Goal: Task Accomplishment & Management: Complete application form

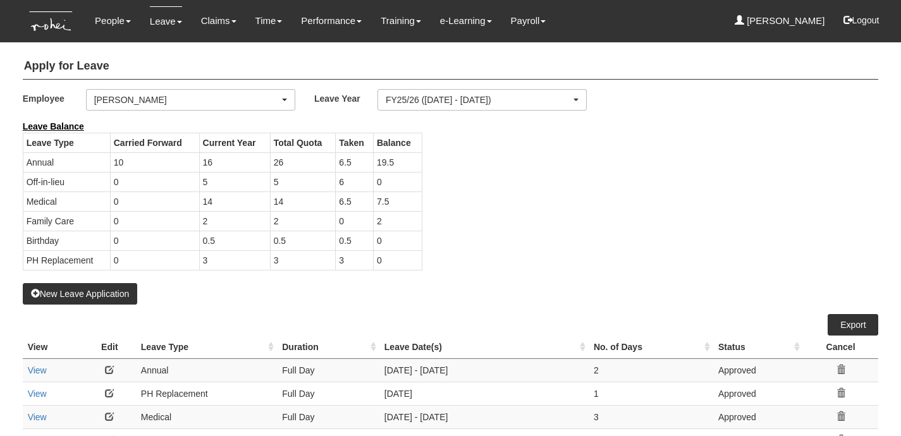
select select "b8e418c5-4215-4e95-9dcc-22ebf7c6c43a"
select select "50"
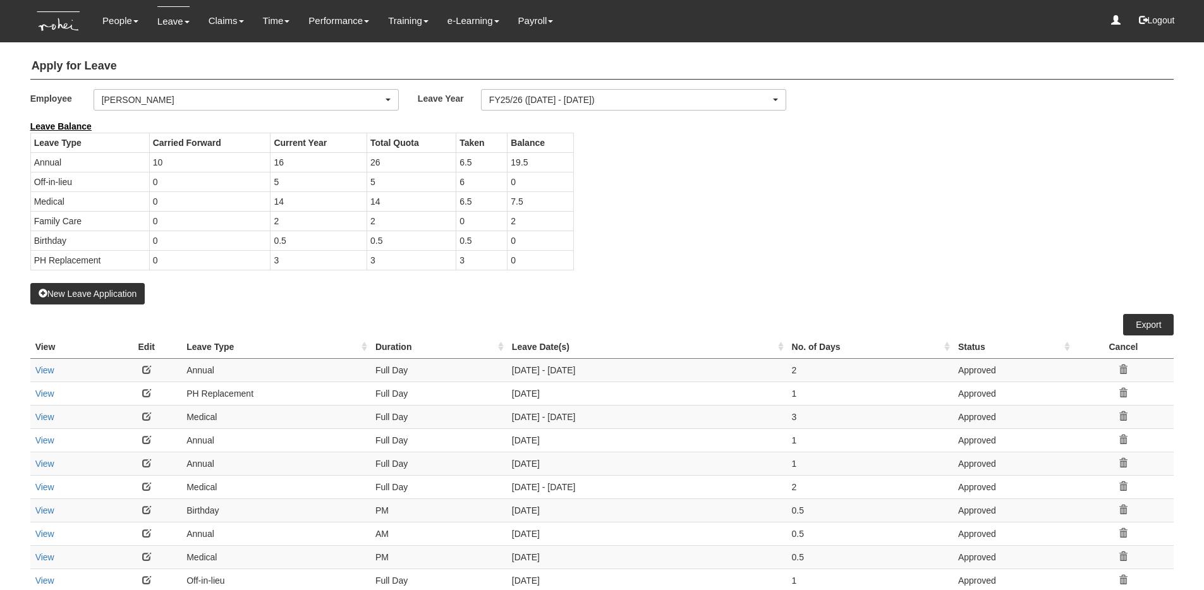
select select "50"
click at [309, 102] on div "[PERSON_NAME]" at bounding box center [242, 100] width 281 height 13
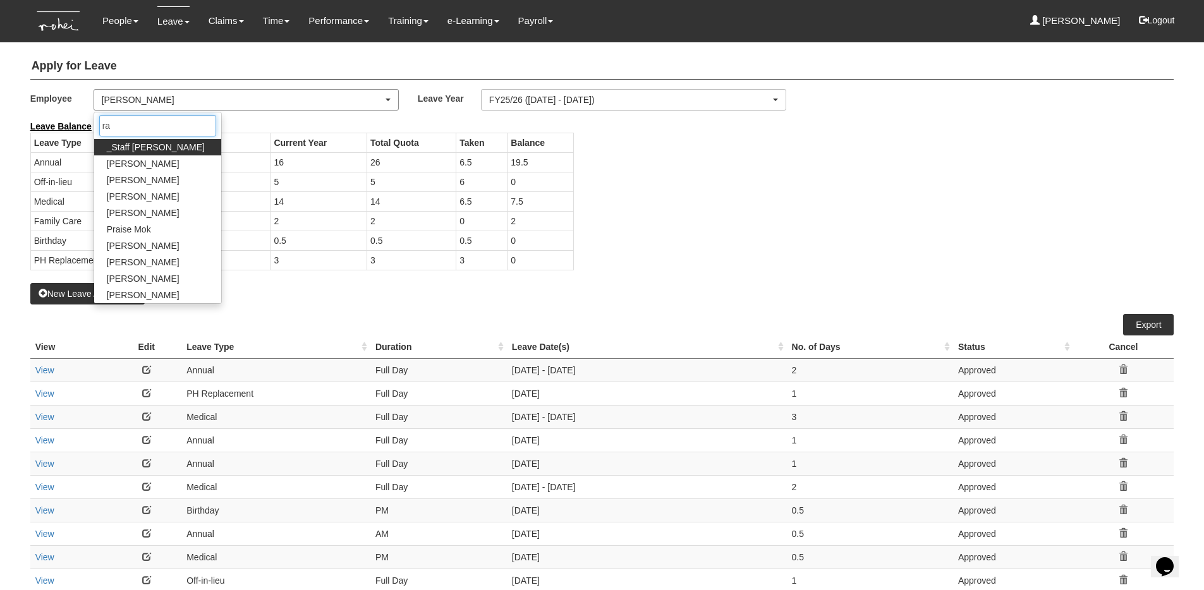
type input "rac"
select select "c53a5eac-57d0-4428-987e-d6cb71db7d2d"
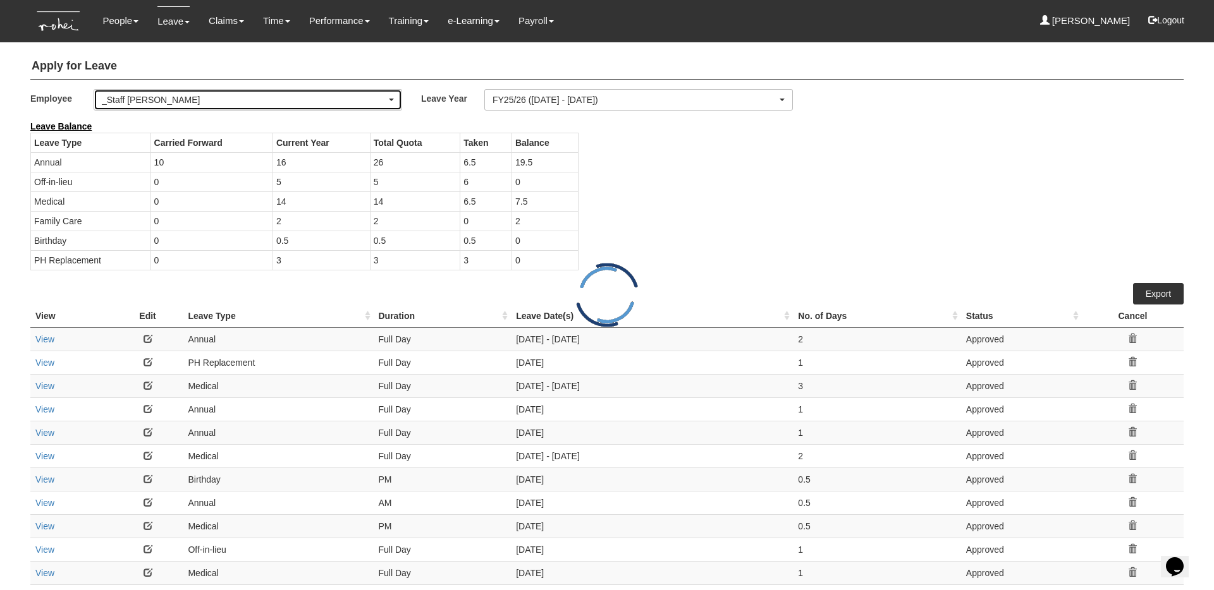
select select "50"
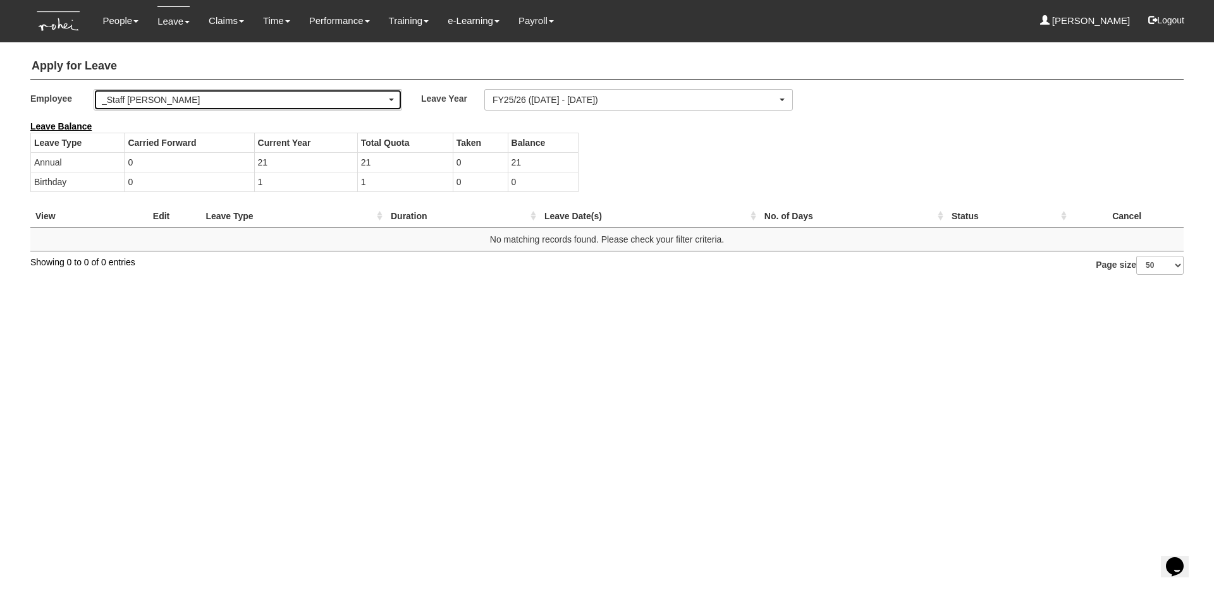
click at [261, 95] on div "_Staff [PERSON_NAME]" at bounding box center [244, 100] width 284 height 13
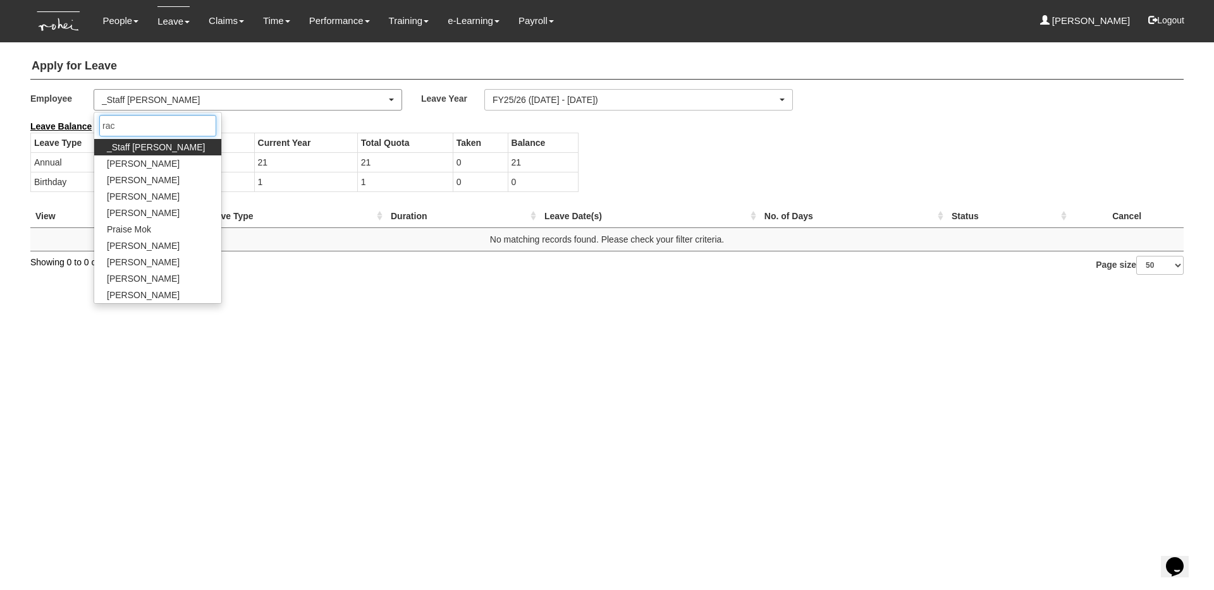
type input "rach"
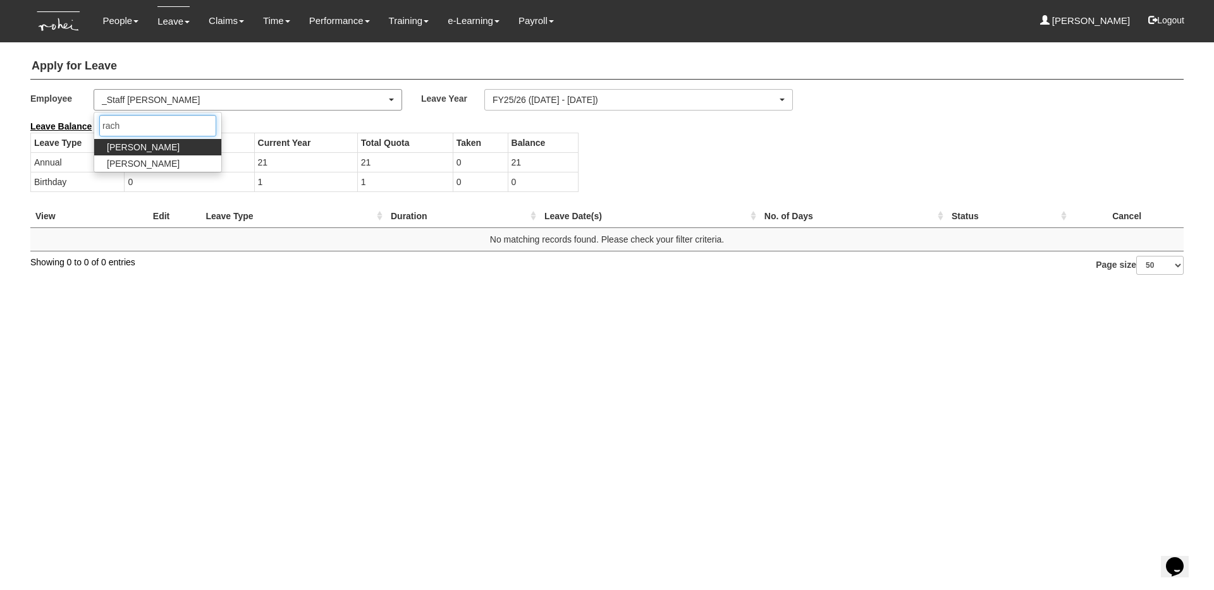
select select "b8e418c5-4215-4e95-9dcc-22ebf7c6c43a"
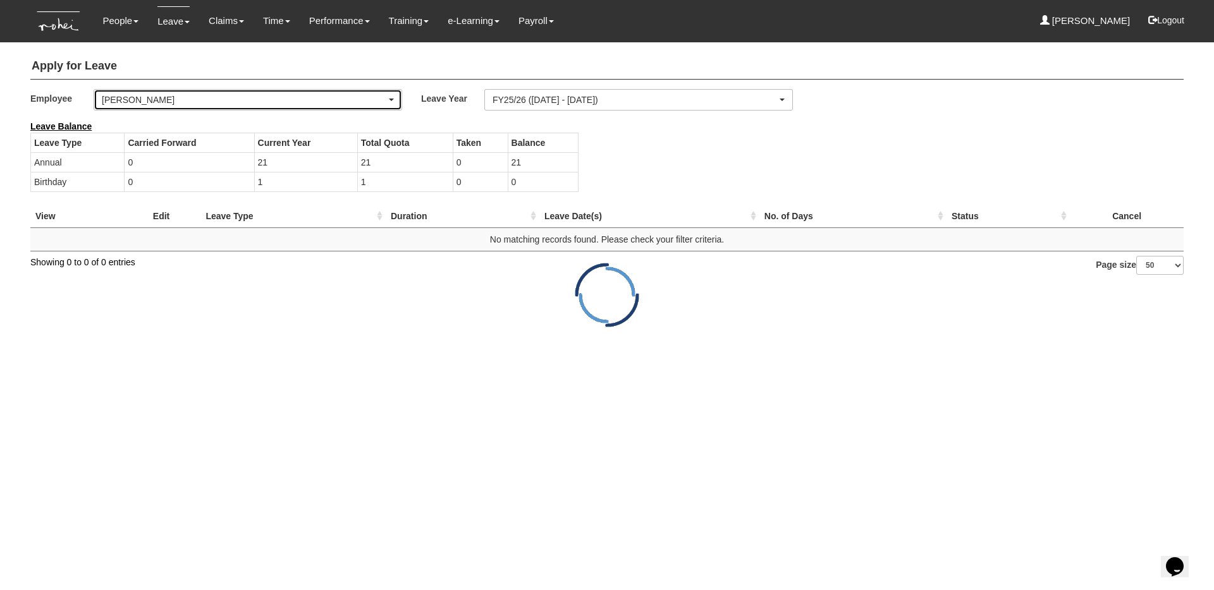
select select "50"
